Goal: Check status: Check status

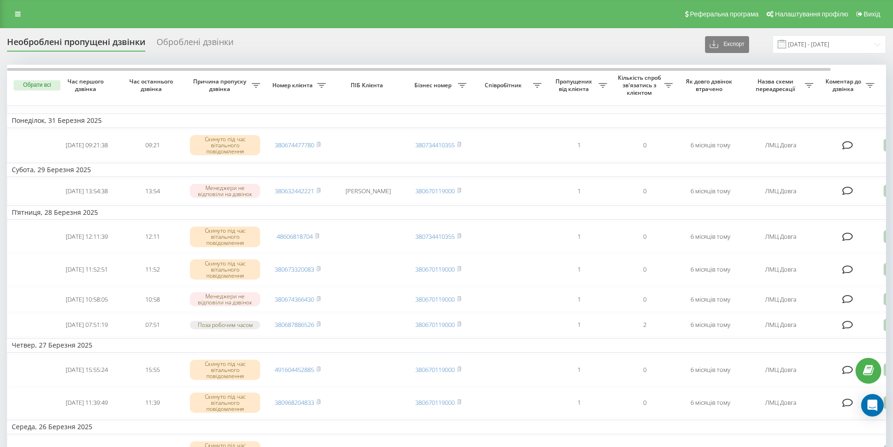
click at [179, 37] on div "Оброблені дзвінки" at bounding box center [194, 44] width 77 height 15
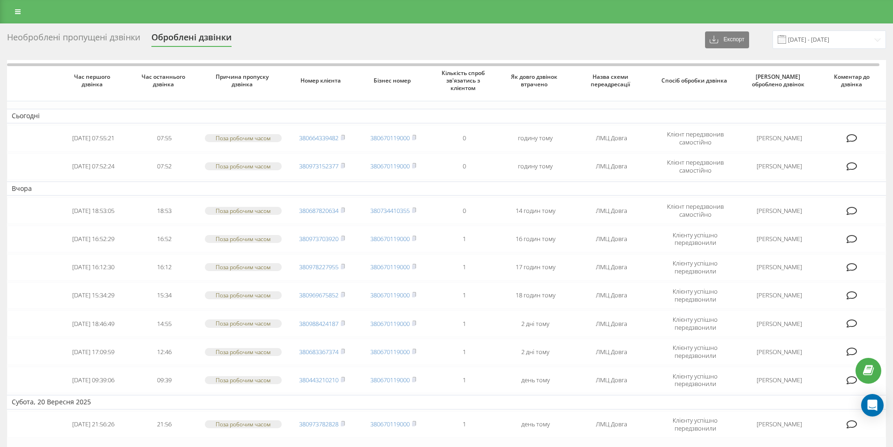
click at [104, 37] on div "Необроблені пропущені дзвінки" at bounding box center [73, 39] width 133 height 15
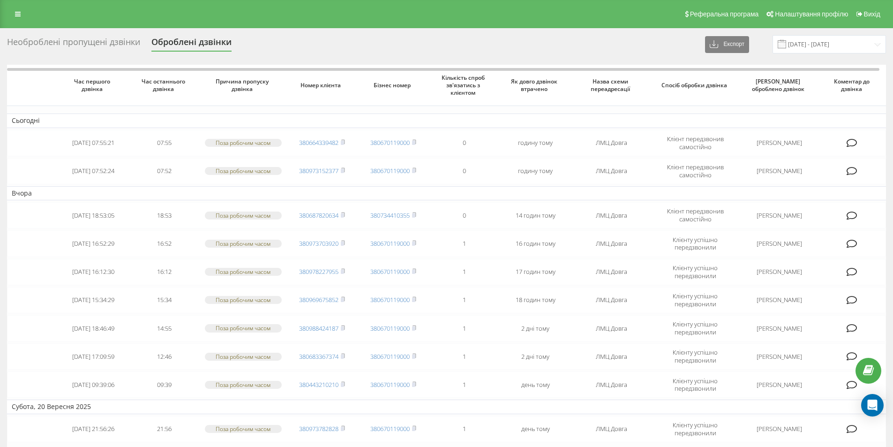
click at [110, 44] on div "Необроблені пропущені дзвінки" at bounding box center [73, 44] width 133 height 15
